Goal: Contribute content: Contribute content

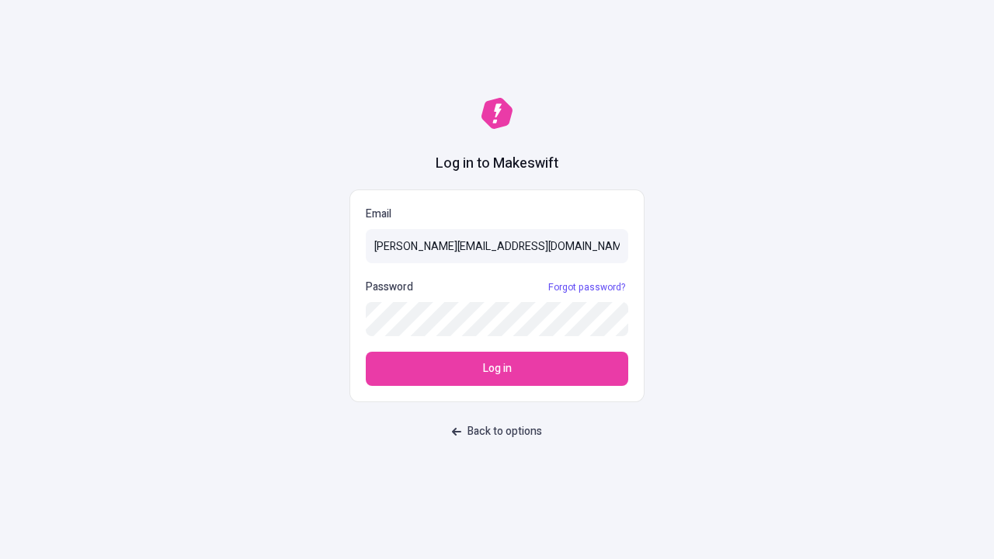
type input "[PERSON_NAME][EMAIL_ADDRESS][DOMAIN_NAME]"
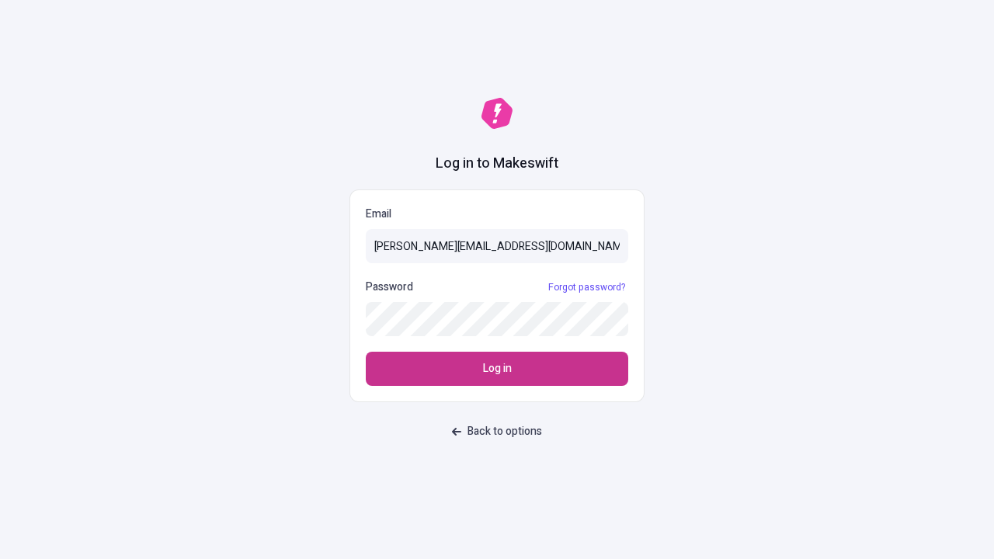
click at [497, 369] on span "Log in" at bounding box center [497, 368] width 29 height 17
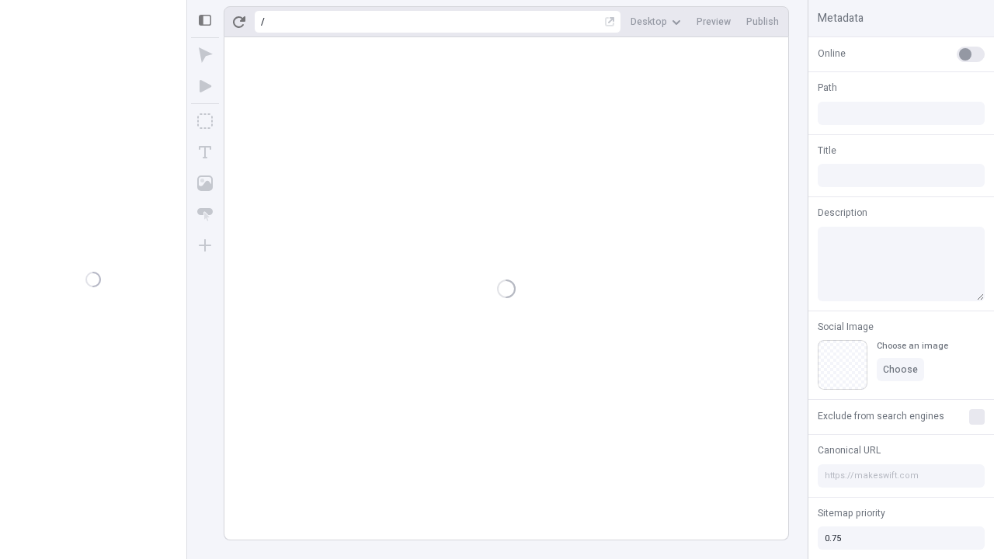
type input "/deep-link-curis"
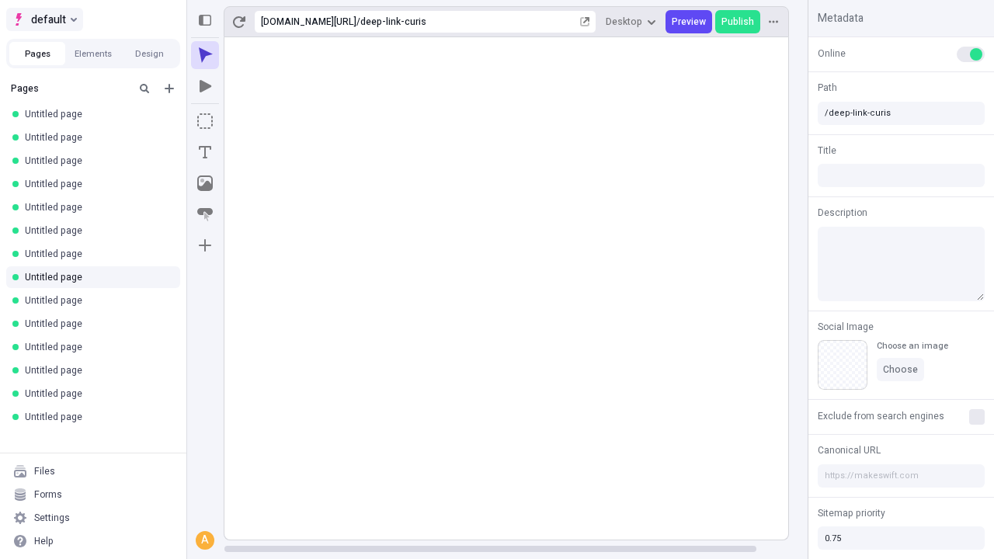
click at [44, 19] on span "default" at bounding box center [48, 19] width 35 height 19
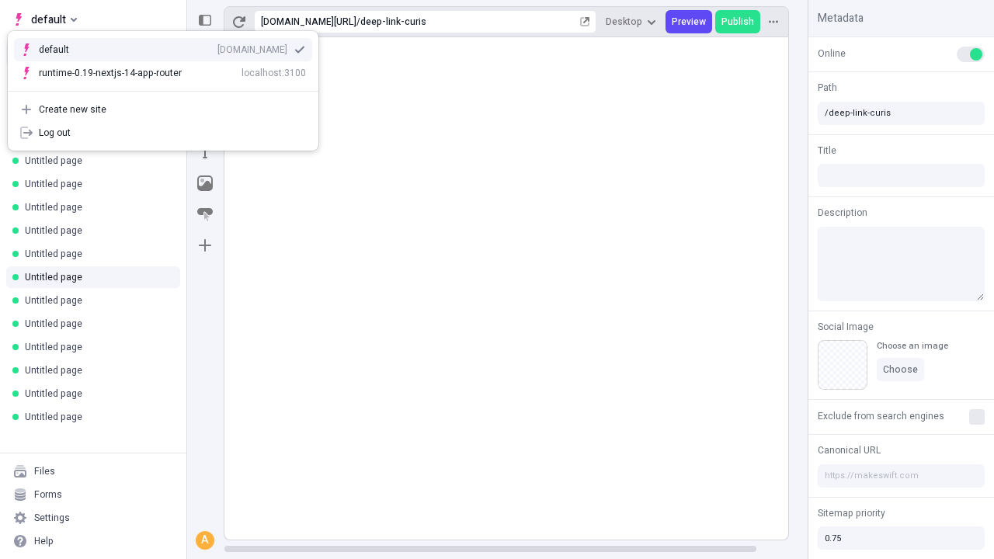
click at [218, 47] on div "[DOMAIN_NAME]" at bounding box center [253, 50] width 70 height 12
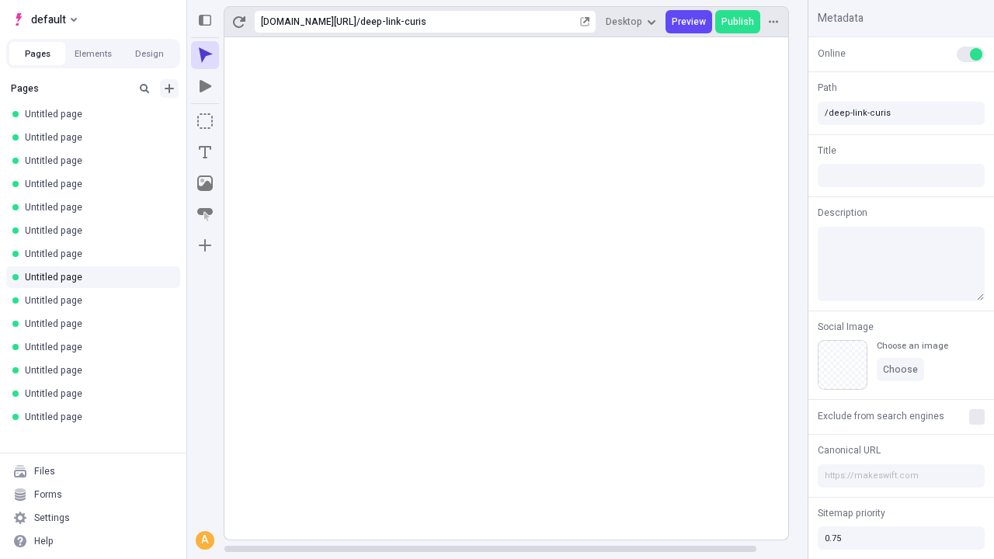
click at [169, 89] on icon "Add new" at bounding box center [169, 88] width 9 height 9
click at [252, 120] on span "Blank page" at bounding box center [261, 120] width 96 height 12
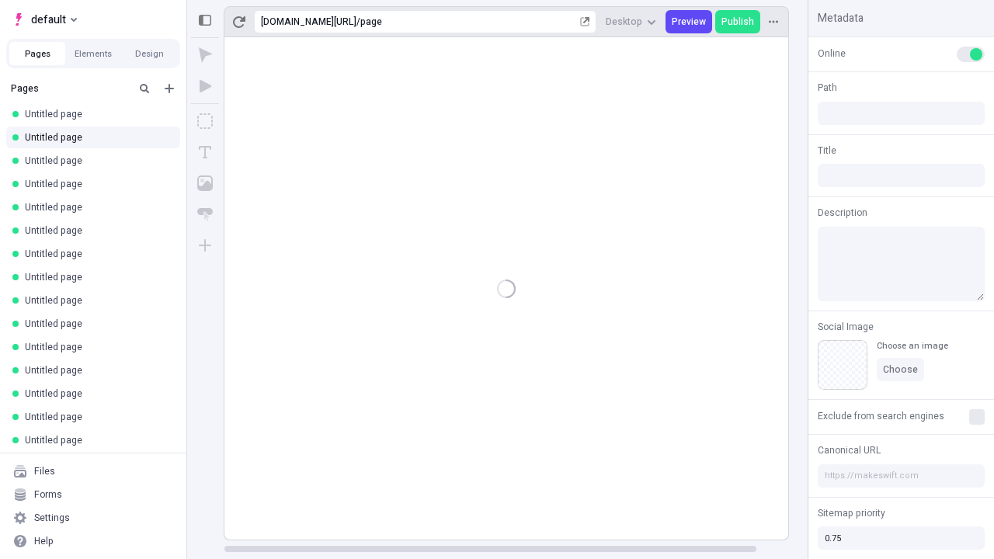
type input "/page"
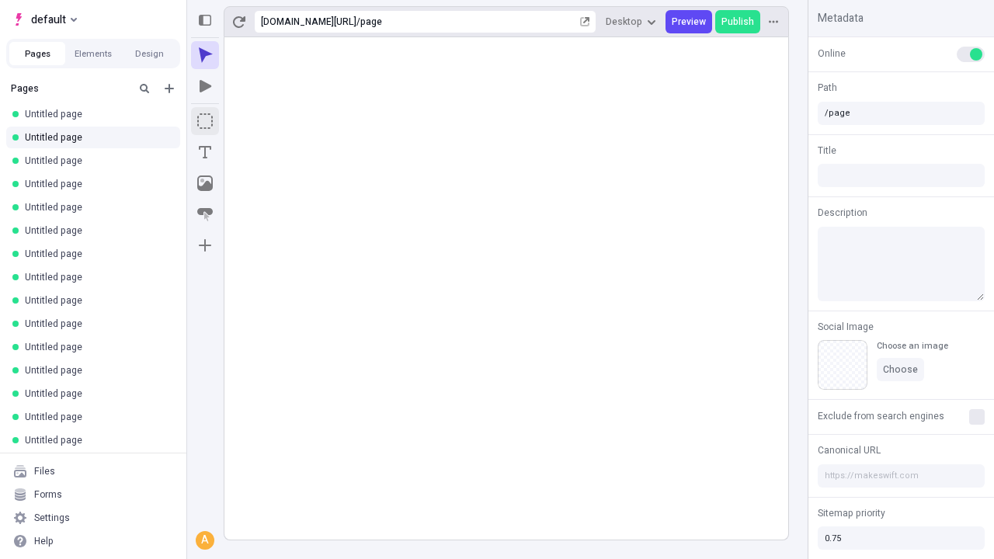
click at [205, 121] on icon "Box" at bounding box center [205, 121] width 16 height 16
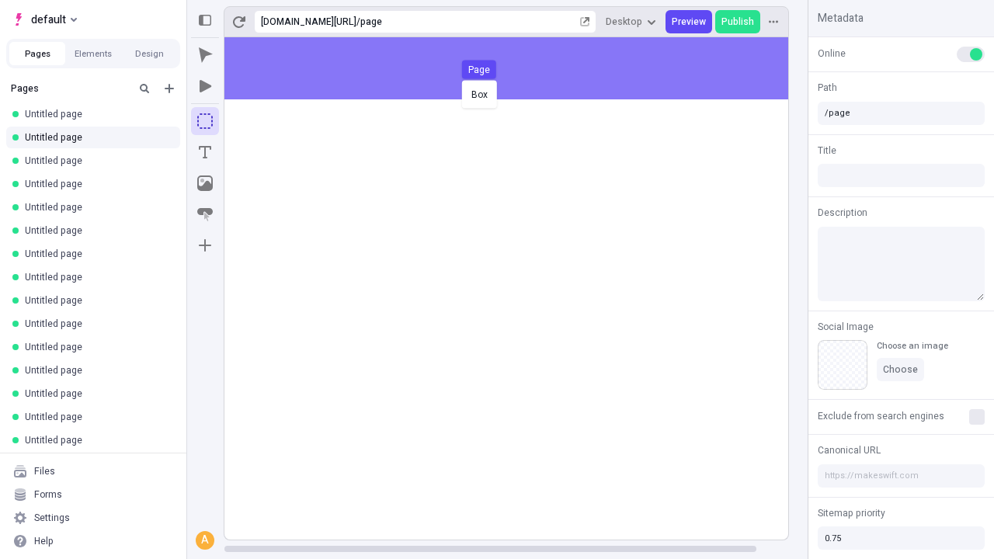
click at [522, 68] on div "Box Page" at bounding box center [497, 279] width 994 height 559
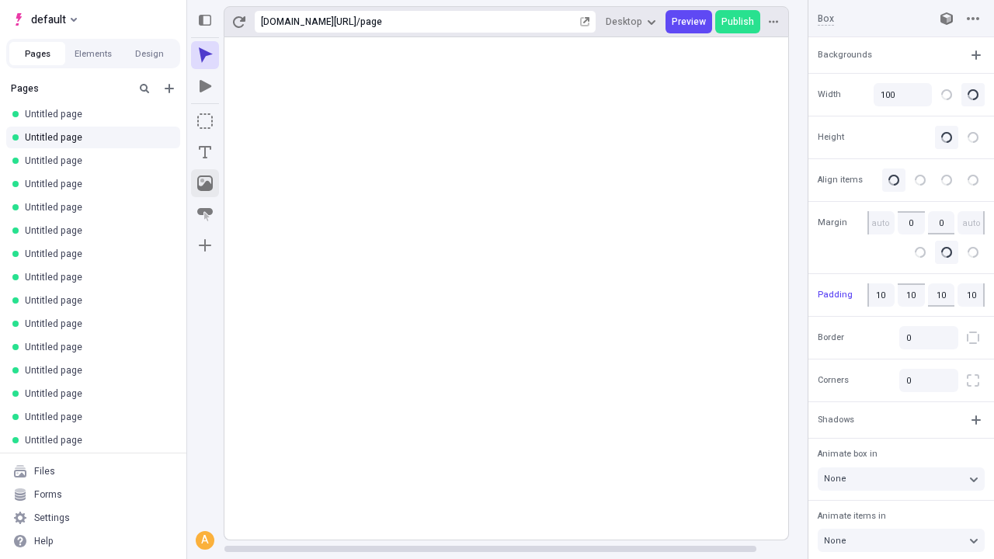
click at [205, 183] on icon "Image" at bounding box center [205, 184] width 16 height 16
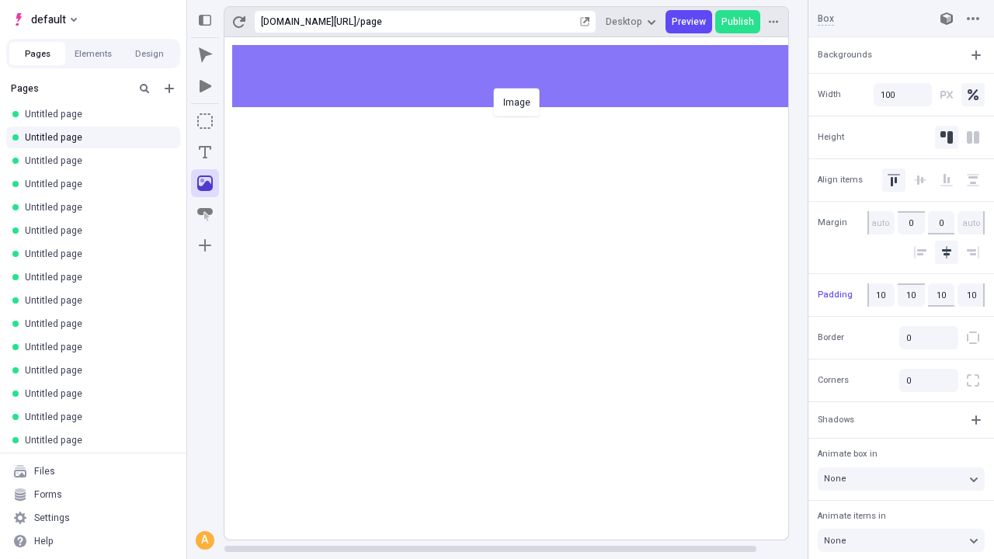
click at [522, 76] on div "Image" at bounding box center [497, 279] width 994 height 559
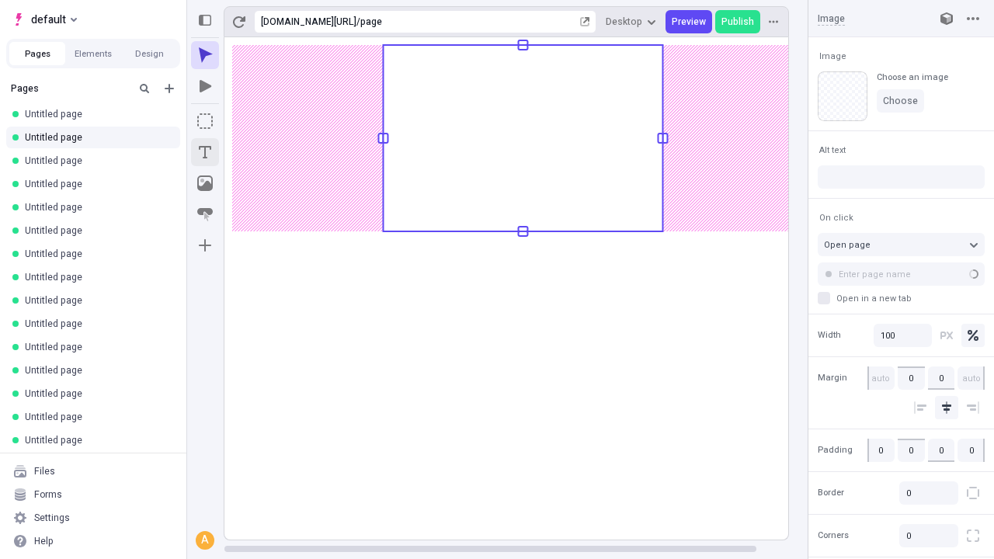
click at [205, 152] on icon "Text" at bounding box center [205, 152] width 12 height 12
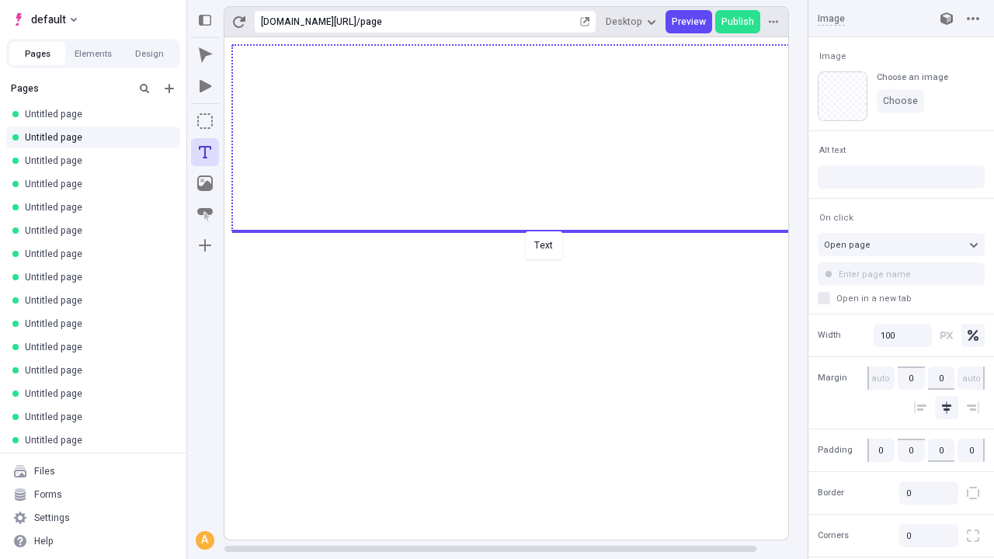
click at [522, 230] on div "Text" at bounding box center [497, 279] width 994 height 559
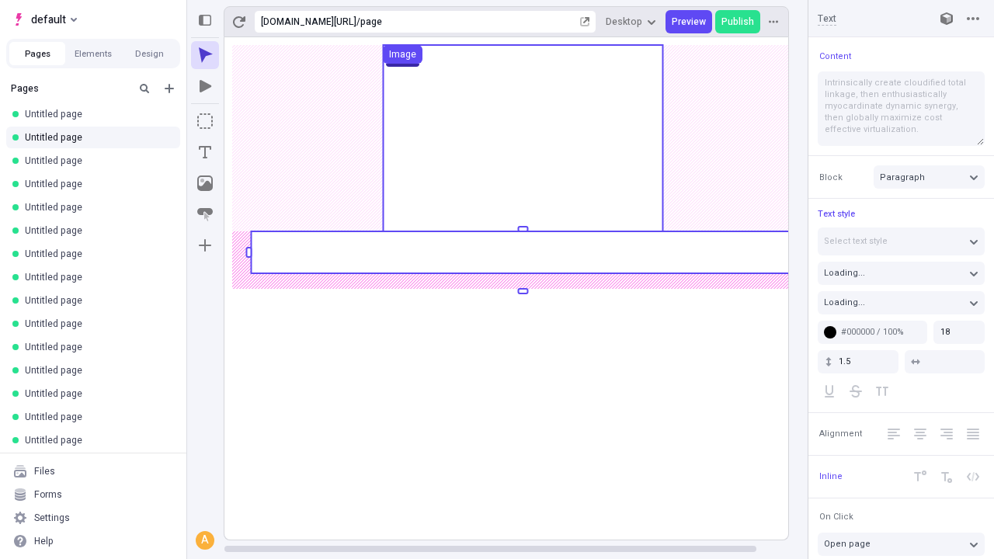
click at [522, 252] on rect at bounding box center [523, 252] width 544 height 42
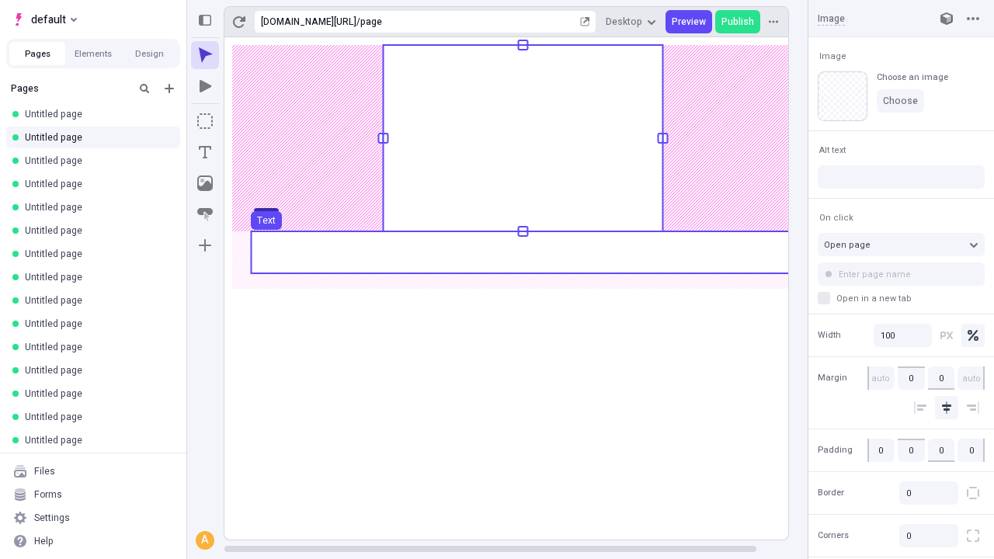
click at [522, 252] on use at bounding box center [523, 252] width 544 height 42
click at [522, 252] on rect at bounding box center [523, 288] width 597 height 503
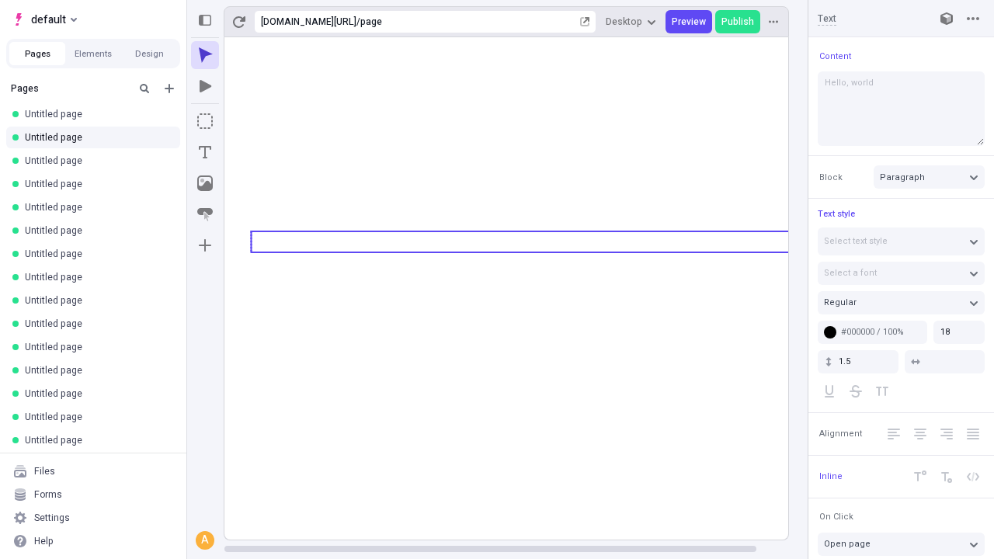
type textarea "Hello, world!"
click at [205, 183] on icon "Image" at bounding box center [205, 184] width 16 height 16
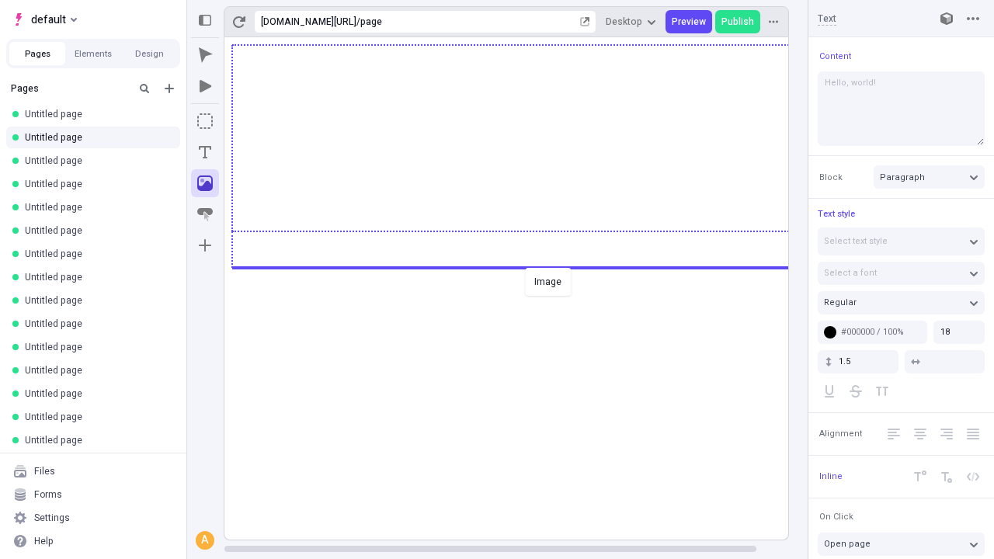
click at [522, 266] on div "Image" at bounding box center [497, 279] width 994 height 559
